Goal: Task Accomplishment & Management: Use online tool/utility

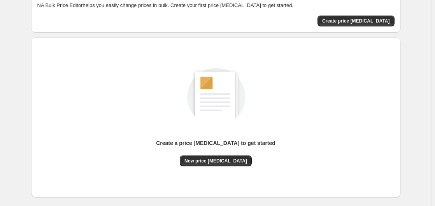
scroll to position [85, 0]
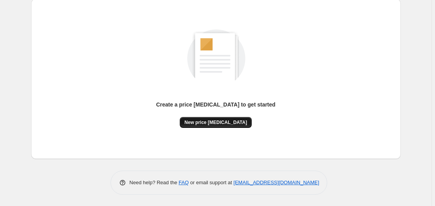
click at [227, 120] on span "New price [MEDICAL_DATA]" at bounding box center [216, 123] width 63 height 6
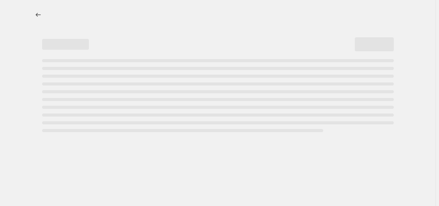
select select "percentage"
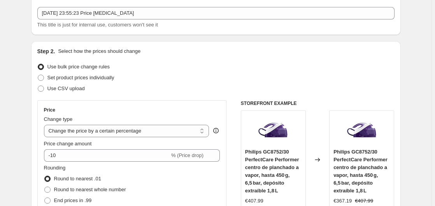
scroll to position [79, 0]
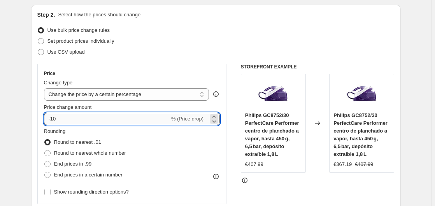
click at [93, 123] on input "-10" at bounding box center [107, 119] width 126 height 12
type input "-1"
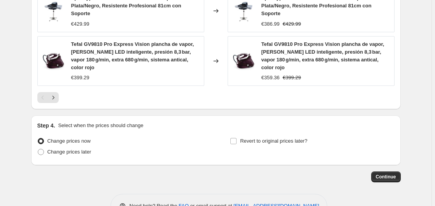
scroll to position [624, 0]
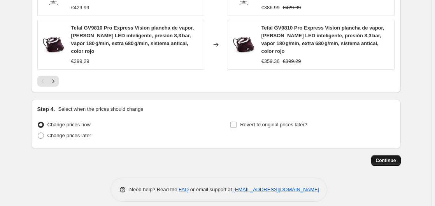
type input "-35"
click at [384, 158] on span "Continue" at bounding box center [386, 161] width 20 height 6
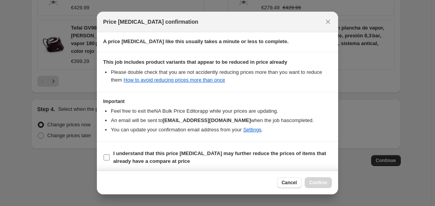
scroll to position [123, 0]
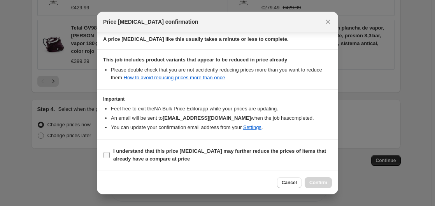
drag, startPoint x: 140, startPoint y: 155, endPoint x: 187, endPoint y: 164, distance: 47.1
click at [140, 155] on span "I understand that this price [MEDICAL_DATA] may further reduce the prices of it…" at bounding box center [222, 156] width 219 height 16
click at [110, 155] on input "I understand that this price [MEDICAL_DATA] may further reduce the prices of it…" at bounding box center [107, 155] width 6 height 6
checkbox input "true"
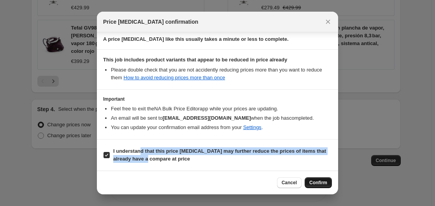
click at [319, 180] on button "Confirm" at bounding box center [318, 183] width 27 height 11
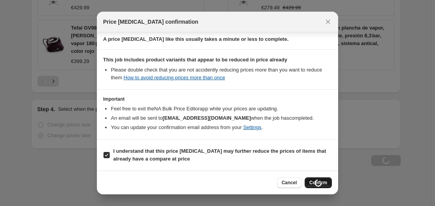
click at [283, 161] on span "I understand that this price [MEDICAL_DATA] may further reduce the prices of it…" at bounding box center [222, 156] width 219 height 16
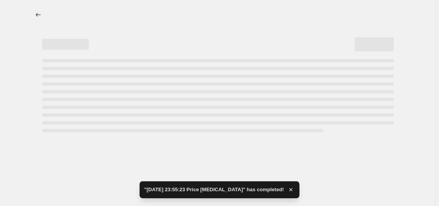
select select "percentage"
